Goal: Navigation & Orientation: Find specific page/section

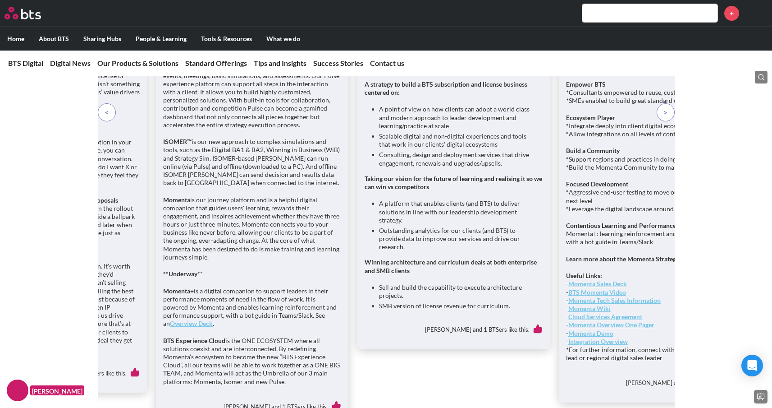
scroll to position [2940, 0]
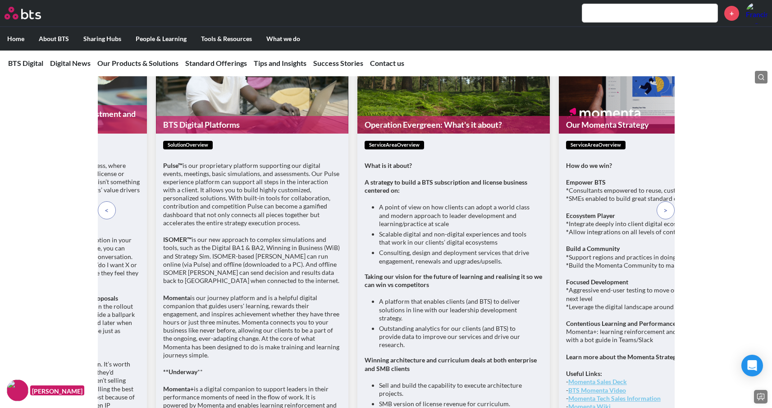
click at [103, 219] on p at bounding box center [107, 210] width 18 height 18
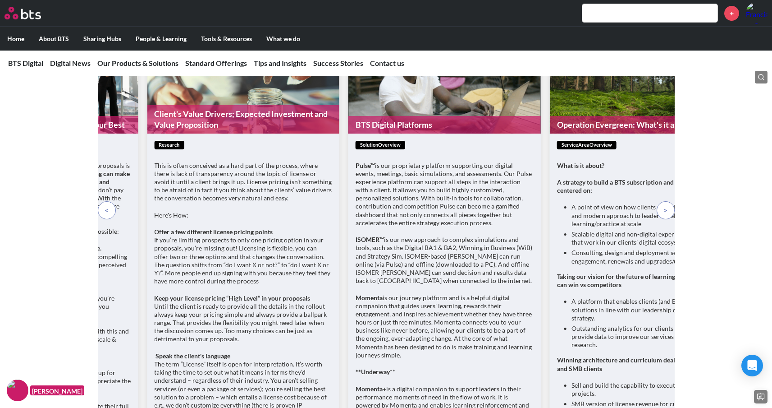
click at [103, 219] on p at bounding box center [107, 210] width 18 height 18
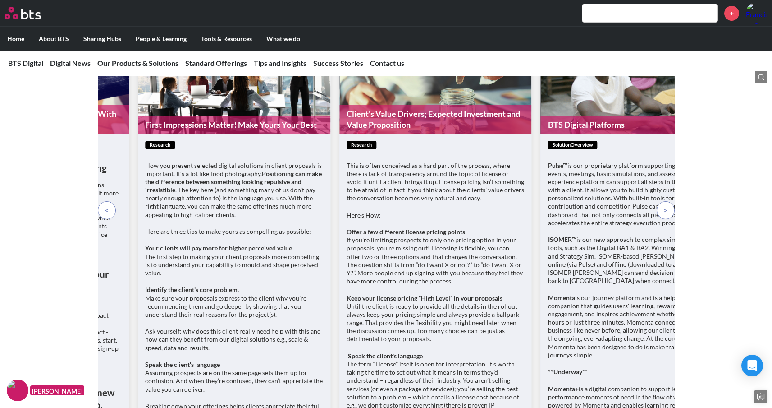
click at [103, 219] on p at bounding box center [107, 210] width 18 height 18
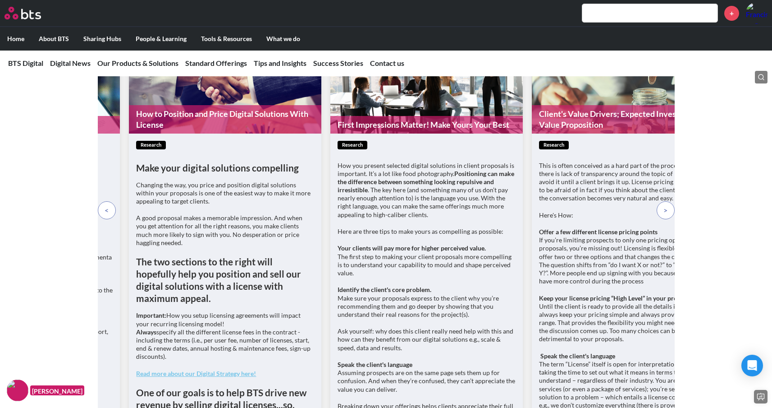
click at [103, 219] on p at bounding box center [107, 210] width 18 height 18
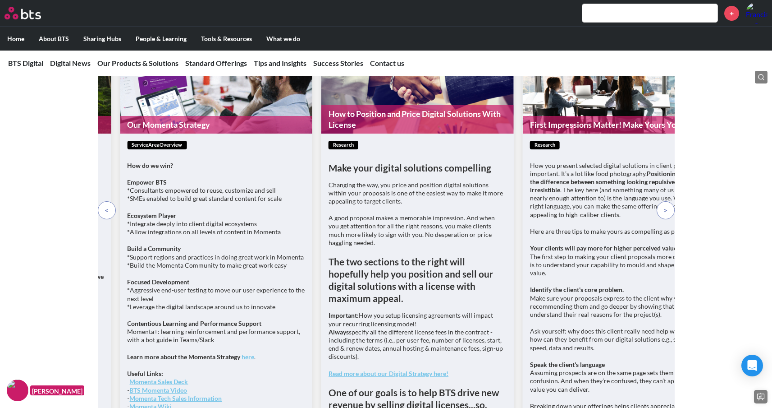
click at [103, 219] on p at bounding box center [107, 210] width 18 height 18
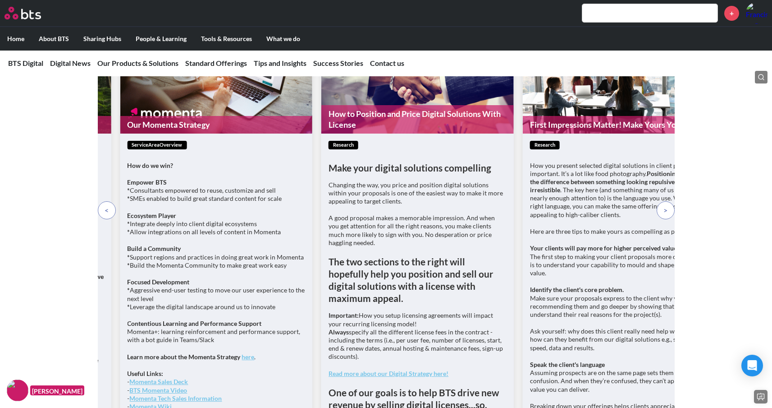
click at [103, 219] on p at bounding box center [107, 210] width 18 height 18
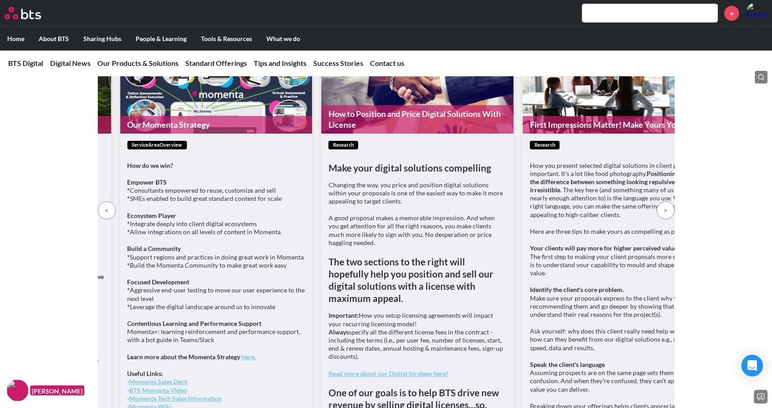
click at [103, 219] on p at bounding box center [107, 210] width 18 height 18
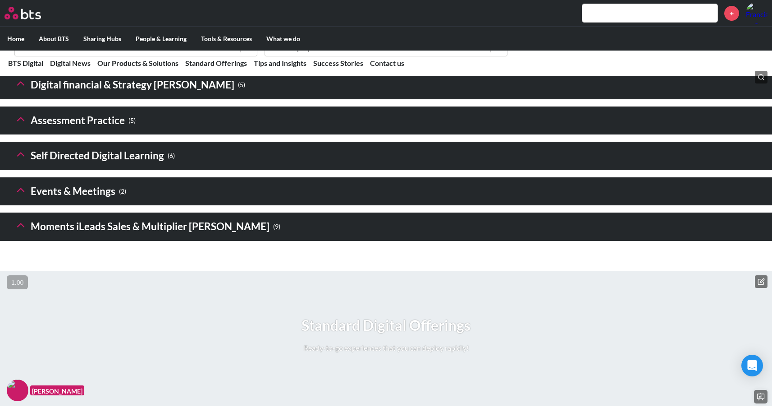
scroll to position [1312, 0]
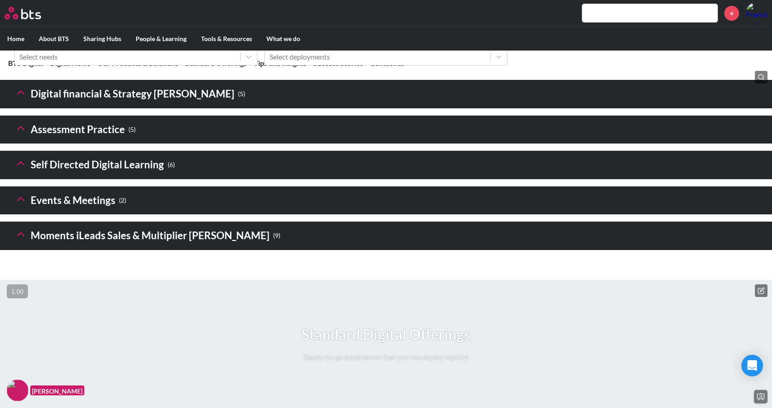
click at [19, 99] on icon at bounding box center [20, 92] width 13 height 13
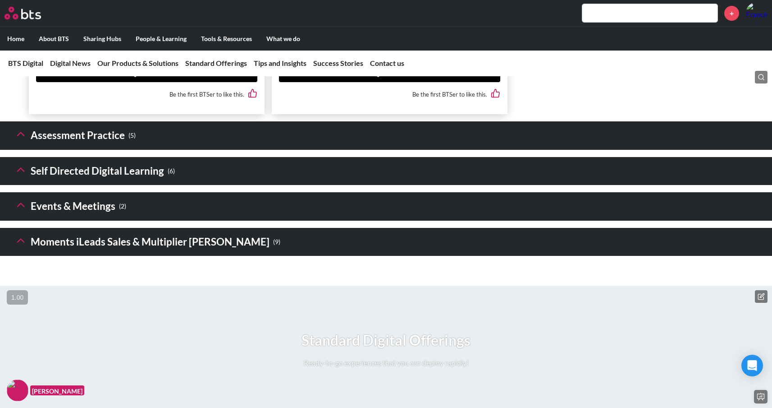
scroll to position [2026, 0]
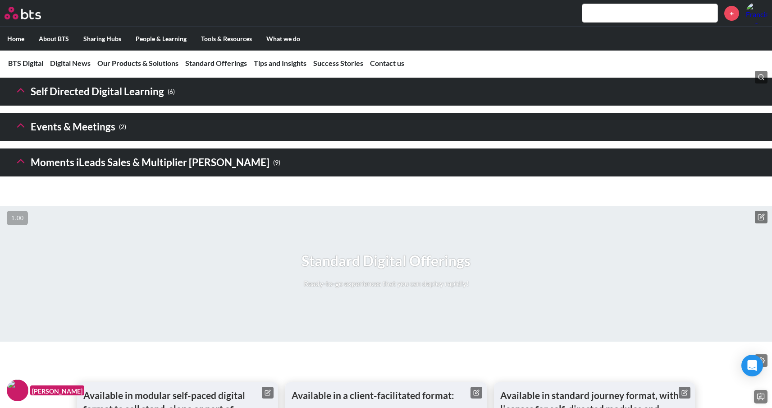
click at [26, 61] on icon at bounding box center [20, 54] width 13 height 13
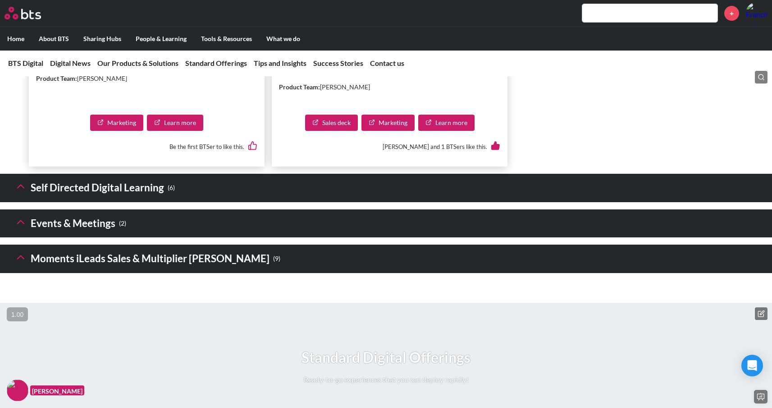
scroll to position [2578, 0]
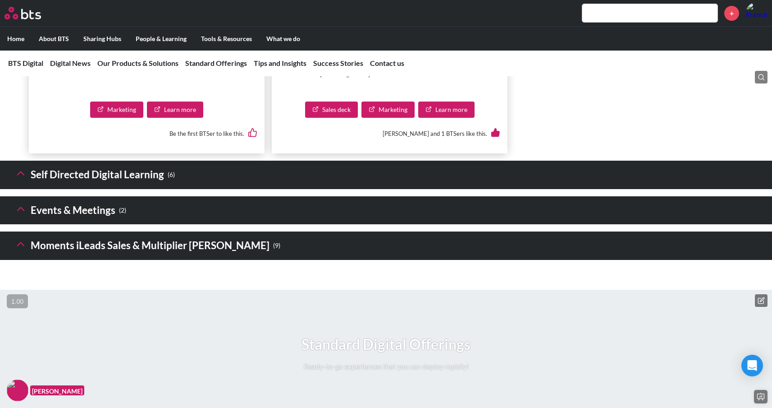
click at [21, 179] on icon at bounding box center [20, 173] width 13 height 13
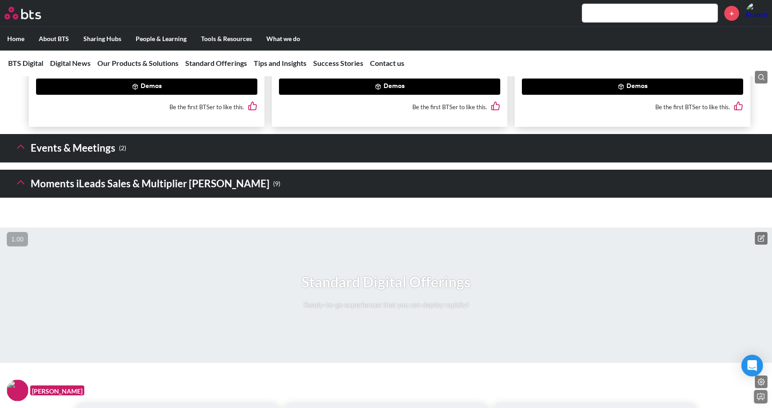
scroll to position [3390, 0]
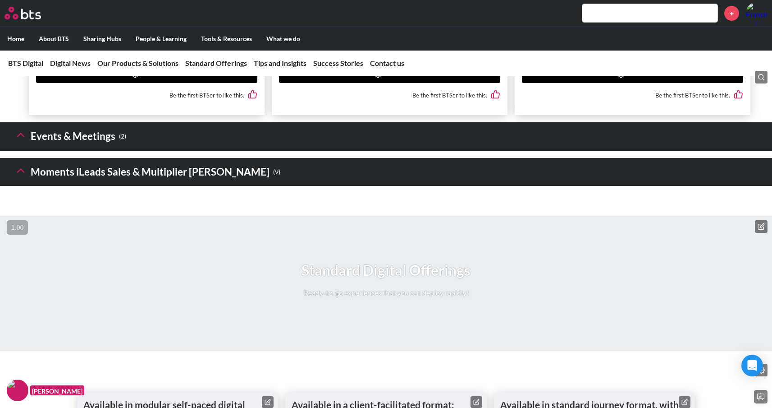
click at [18, 141] on icon at bounding box center [20, 135] width 13 height 13
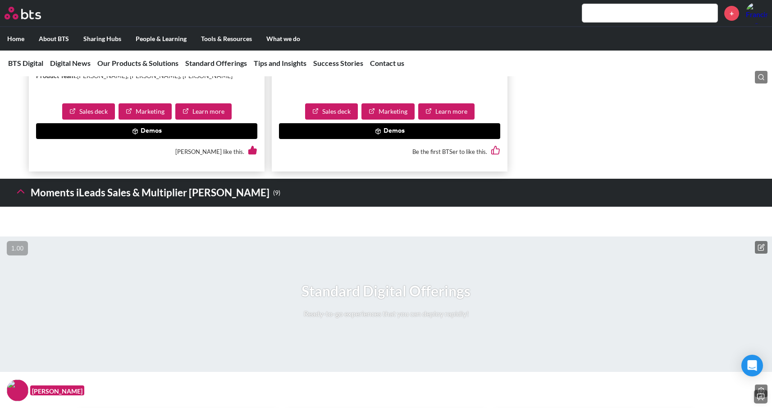
scroll to position [3865, 0]
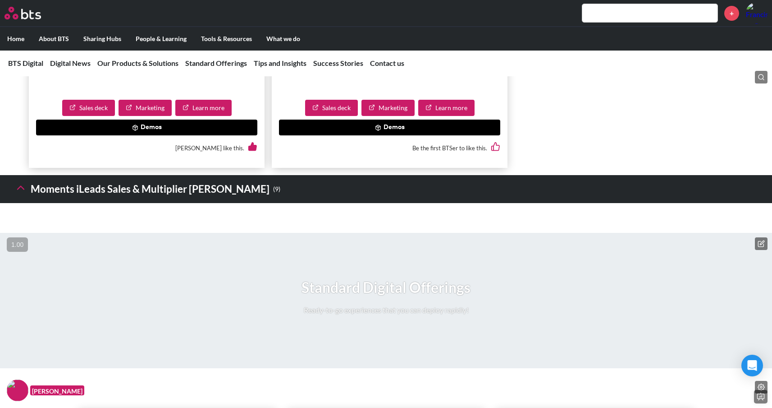
click at [20, 194] on icon at bounding box center [20, 187] width 13 height 13
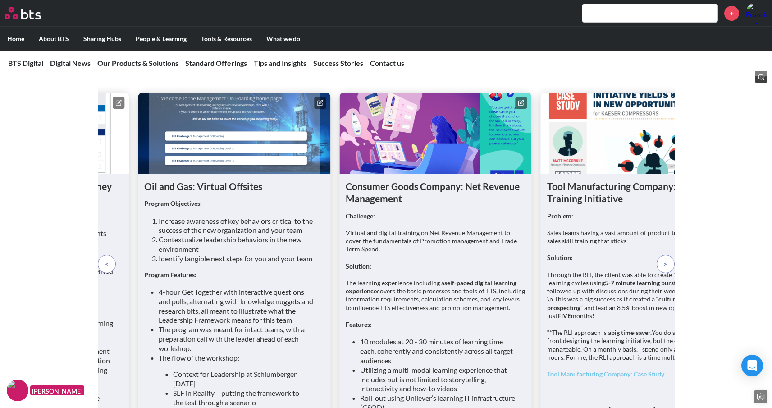
scroll to position [7047, 0]
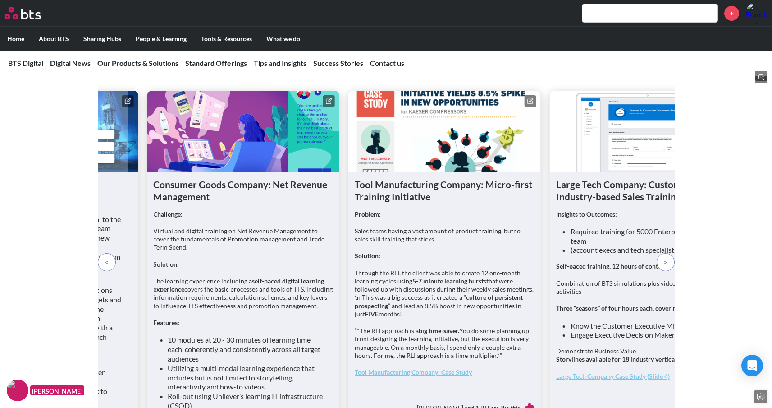
click at [110, 261] on p at bounding box center [107, 262] width 18 height 18
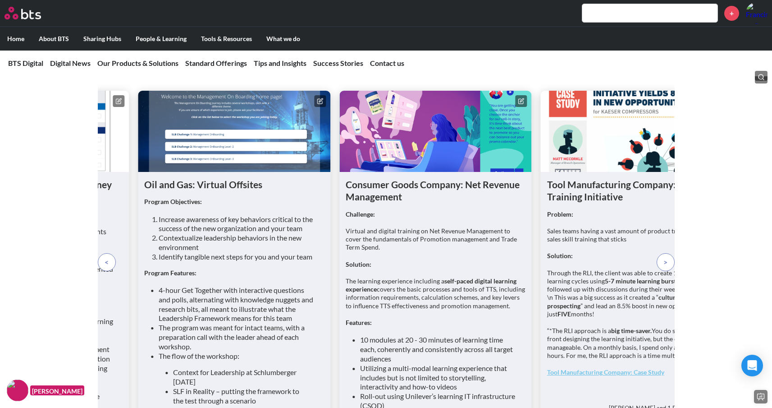
click at [110, 261] on p at bounding box center [107, 262] width 18 height 18
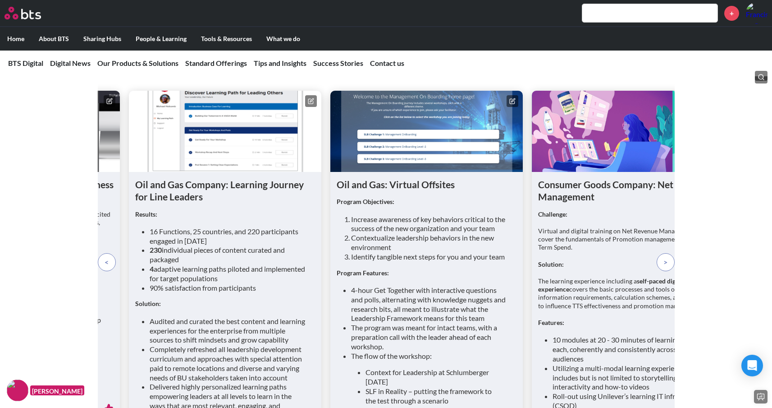
click at [110, 261] on p at bounding box center [107, 262] width 18 height 18
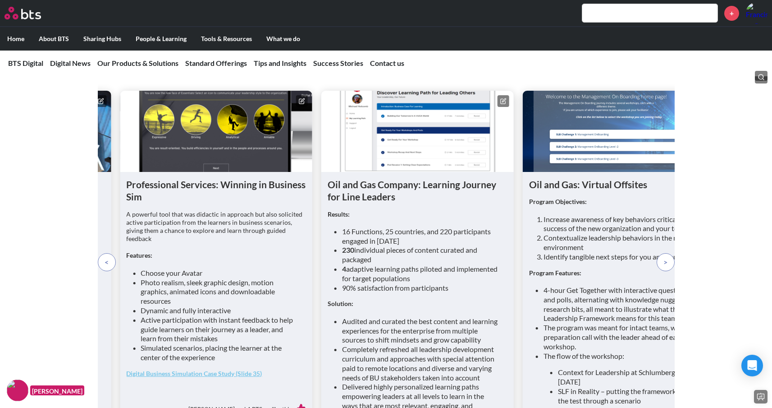
click at [110, 261] on p at bounding box center [107, 262] width 18 height 18
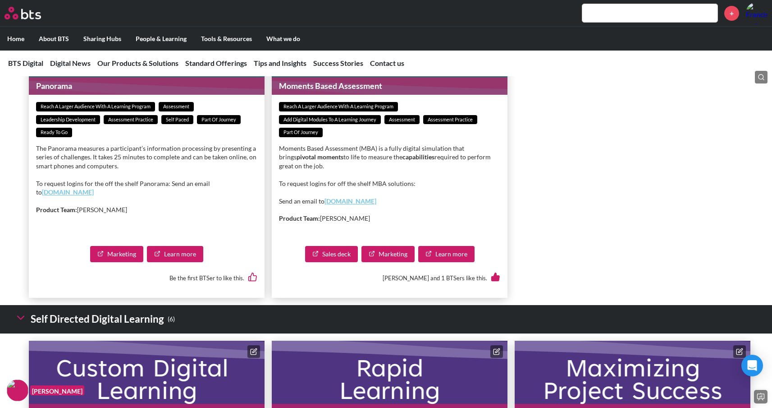
scroll to position [3033, 0]
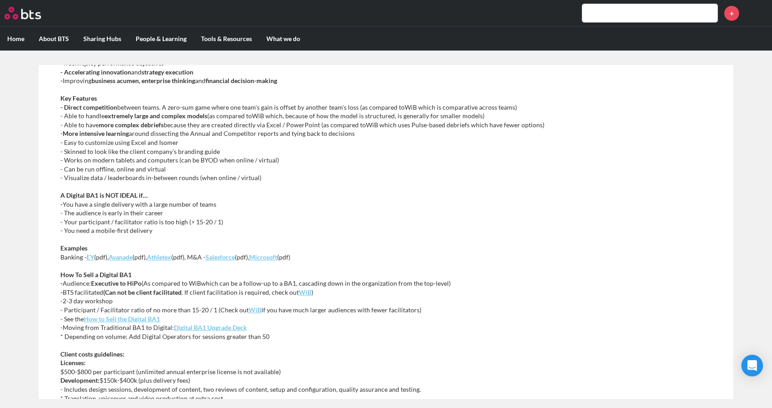
scroll to position [495, 0]
